Goal: Information Seeking & Learning: Learn about a topic

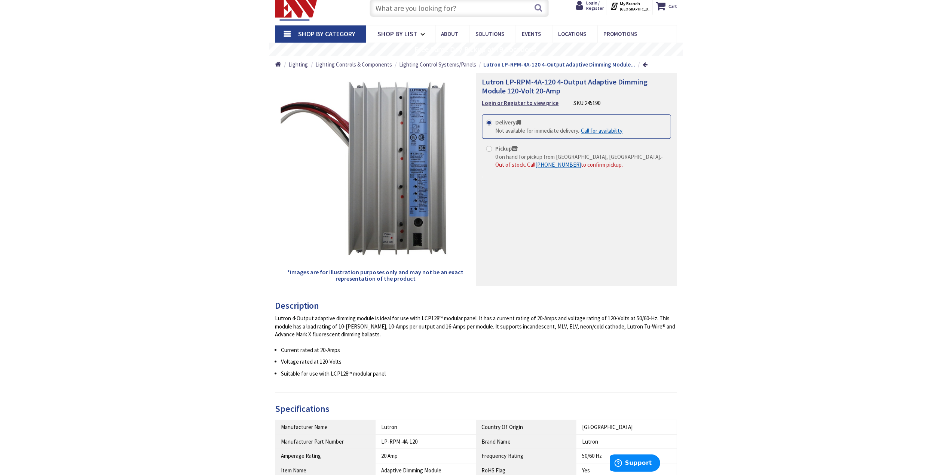
scroll to position [37, 0]
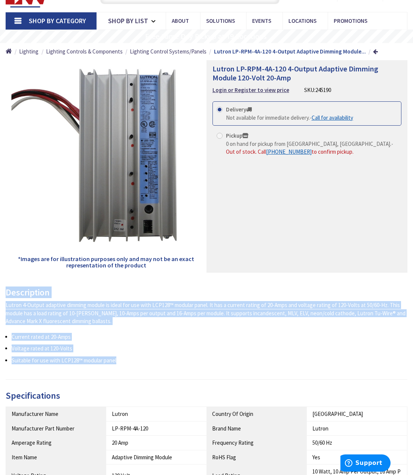
drag, startPoint x: 2, startPoint y: 292, endPoint x: 121, endPoint y: 363, distance: 138.3
click at [121, 363] on div "Description Lutron 4-Output adaptive dimming module is ideal for use with LCP12…" at bounding box center [206, 431] width 413 height 286
copy div "Description Lutron 4-Output adaptive dimming module is ideal for use with LCP12…"
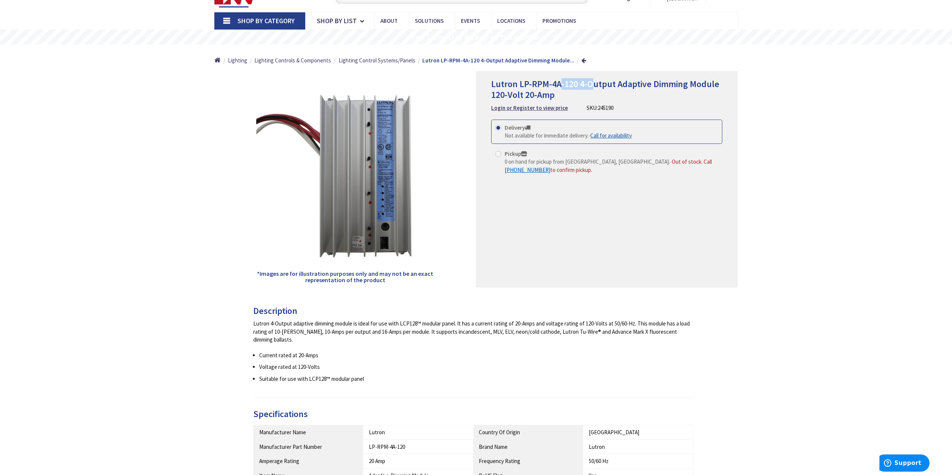
drag, startPoint x: 560, startPoint y: 86, endPoint x: 585, endPoint y: 81, distance: 24.7
click at [413, 81] on span "Lutron LP-RPM-4A-120 4-Output Adaptive Dimming Module 120-Volt 20-Amp" at bounding box center [605, 89] width 228 height 22
click at [413, 83] on span "Lutron LP-RPM-4A-120 4-Output Adaptive Dimming Module 120-Volt 20-Amp" at bounding box center [605, 89] width 228 height 22
drag, startPoint x: 562, startPoint y: 83, endPoint x: 576, endPoint y: 83, distance: 14.2
click at [413, 83] on span "Lutron LP-RPM-4A-120 4-Output Adaptive Dimming Module 120-Volt 20-Amp" at bounding box center [605, 89] width 228 height 22
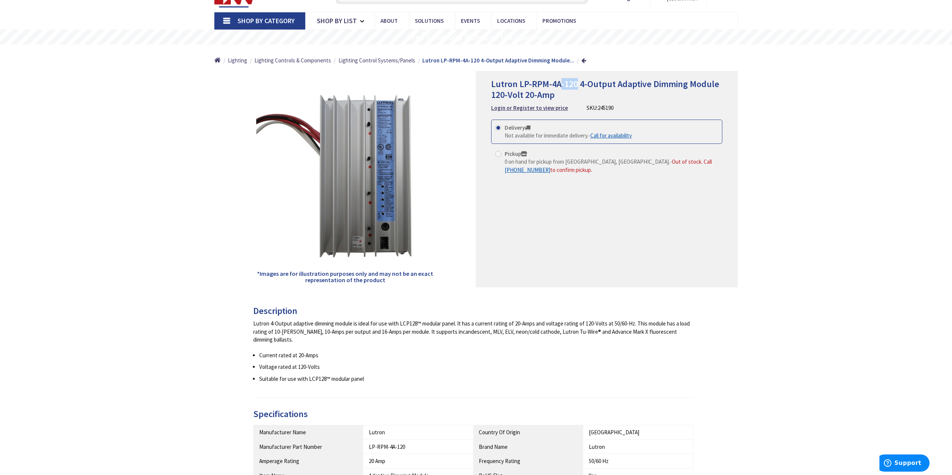
click at [413, 83] on span "Lutron LP-RPM-4A-120 4-Output Adaptive Dimming Module 120-Volt 20-Amp" at bounding box center [605, 89] width 228 height 22
drag, startPoint x: 557, startPoint y: 92, endPoint x: 496, endPoint y: 89, distance: 61.4
click at [413, 89] on h1 "Lutron LP-RPM-4A-120 4-Output Adaptive Dimming Module 120-Volt 20-Amp" at bounding box center [606, 90] width 231 height 22
drag, startPoint x: 301, startPoint y: 333, endPoint x: 317, endPoint y: 330, distance: 16.1
click at [317, 330] on div "Lutron 4-Output adaptive dimming module is ideal for use with LCP128™ modular p…" at bounding box center [473, 332] width 440 height 24
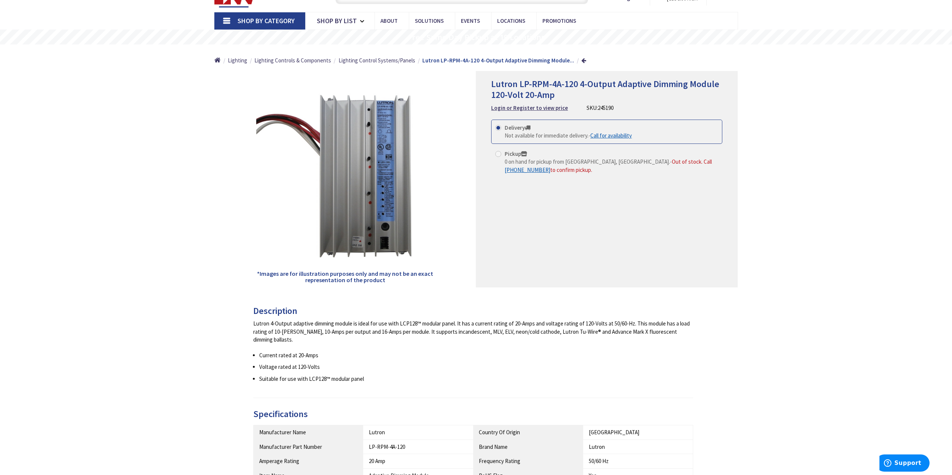
click at [356, 332] on div "Lutron 4-Output adaptive dimming module is ideal for use with LCP128™ modular p…" at bounding box center [473, 332] width 440 height 24
drag, startPoint x: 356, startPoint y: 332, endPoint x: 400, endPoint y: 332, distance: 44.1
click at [400, 332] on div "Lutron 4-Output adaptive dimming module is ideal for use with LCP128™ modular p…" at bounding box center [473, 332] width 440 height 24
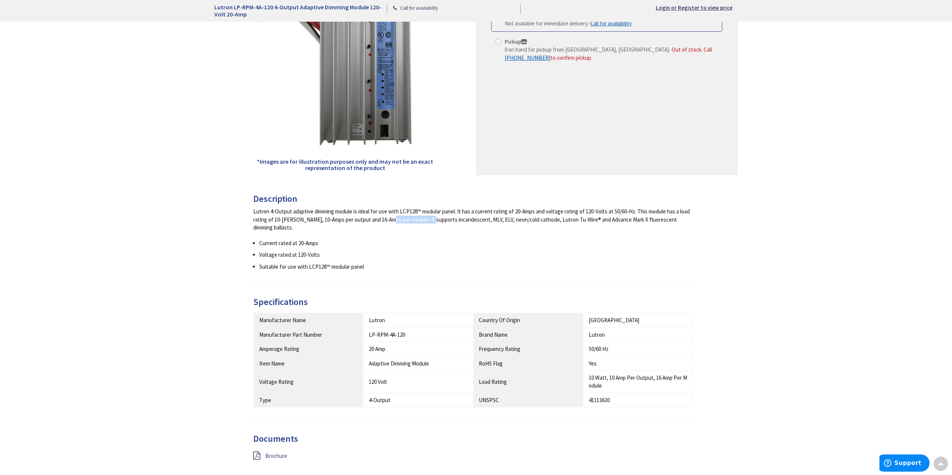
scroll to position [0, 0]
